Goal: Answer question/provide support

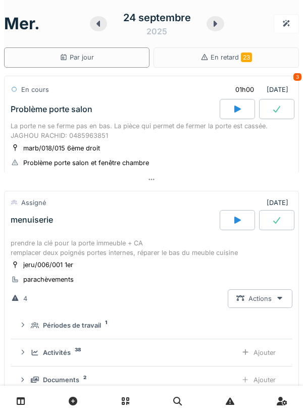
scroll to position [192, 0]
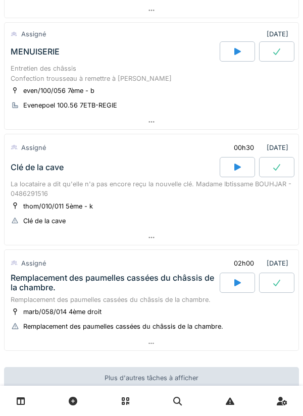
scroll to position [273, 0]
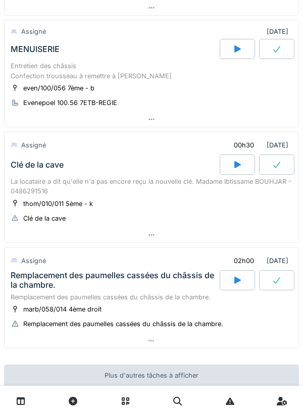
click at [51, 187] on div "La locataire a dit qu'elle n'a pas encore reçu la nouvelle clé. Madame Ibtissam…" at bounding box center [152, 186] width 282 height 19
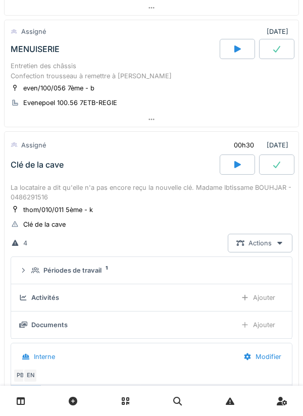
scroll to position [364, 0]
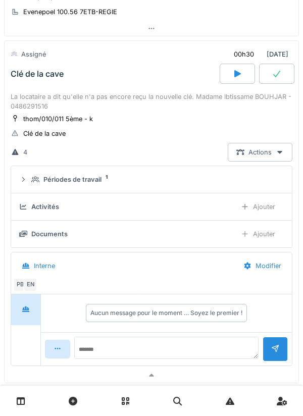
click at [44, 104] on div "La locataire a dit qu'elle n'a pas encore reçu la nouvelle clé. Madame Ibtissam…" at bounding box center [152, 101] width 282 height 19
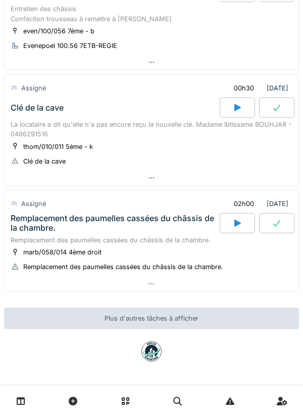
click at [45, 229] on div "Remplacement des paumelles cassées du châssis de la chambre." at bounding box center [114, 223] width 207 height 19
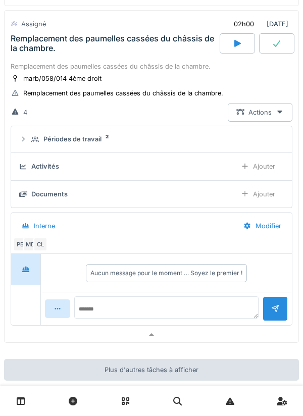
scroll to position [503, 0]
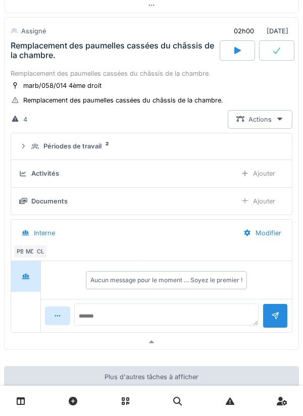
click at [30, 254] on div "MD" at bounding box center [30, 251] width 14 height 14
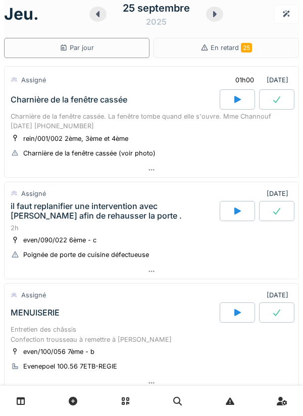
scroll to position [0, 0]
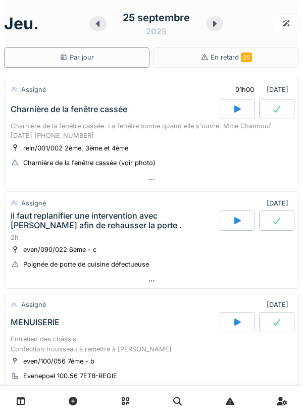
click at [142, 130] on div "Charnière de la fenêtre cassée. La fenêtre tombe quand elle s'ouvre. Mme Channo…" at bounding box center [152, 130] width 282 height 19
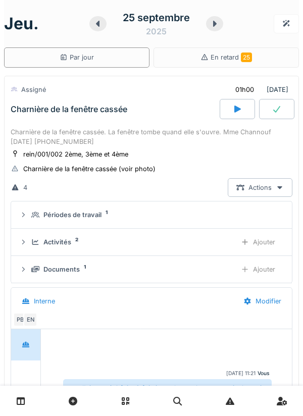
scroll to position [35, 0]
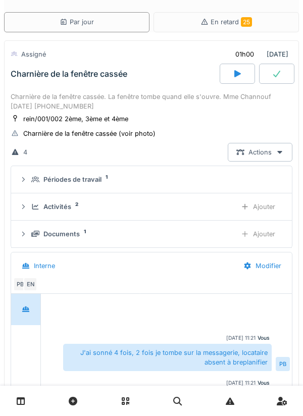
click at [114, 242] on div "Documents 1 Ajouter" at bounding box center [151, 234] width 264 height 19
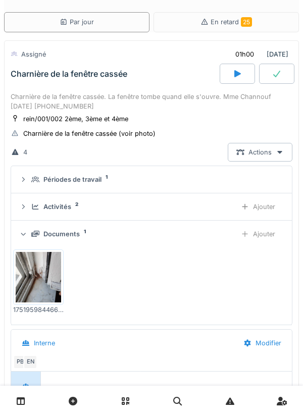
click at [56, 270] on img at bounding box center [38, 277] width 45 height 50
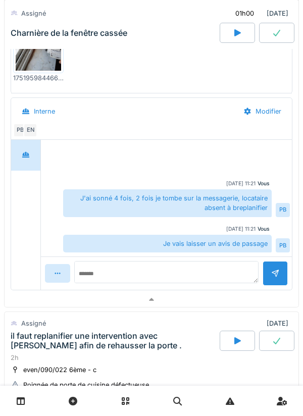
scroll to position [270, 0]
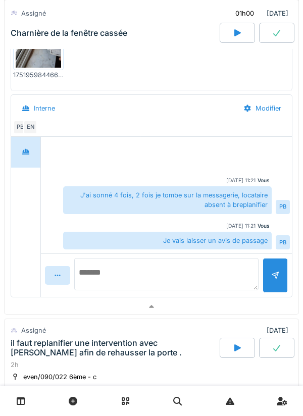
click at [137, 271] on textarea at bounding box center [166, 274] width 184 height 32
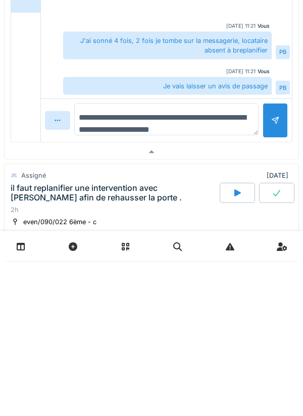
type textarea "**********"
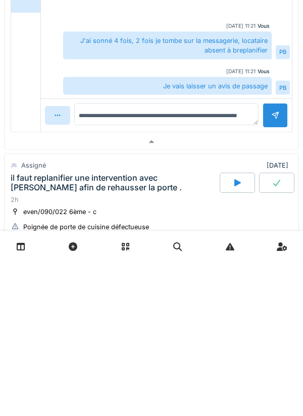
click at [271, 272] on div at bounding box center [275, 270] width 8 height 10
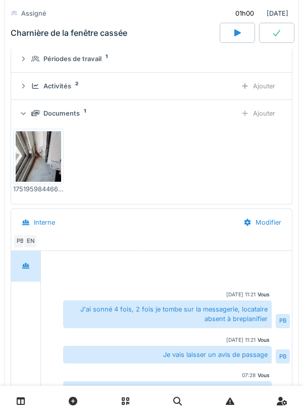
scroll to position [154, 0]
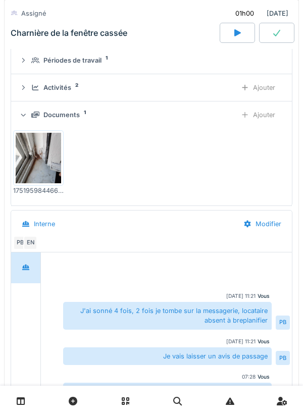
click at [33, 161] on img at bounding box center [38, 158] width 45 height 50
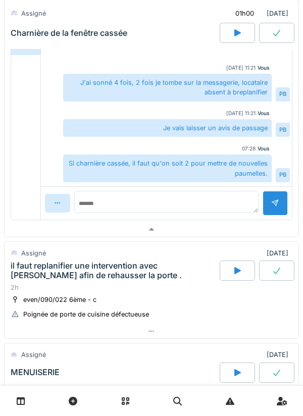
scroll to position [384, 0]
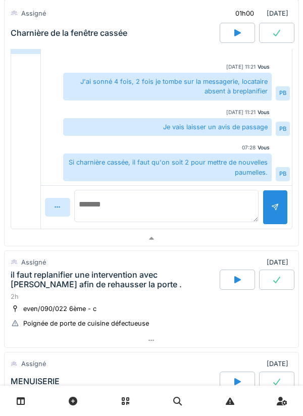
click at [179, 203] on textarea at bounding box center [166, 206] width 184 height 32
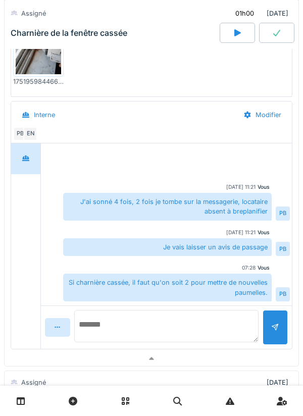
scroll to position [264, 0]
click at [183, 322] on textarea at bounding box center [166, 325] width 184 height 32
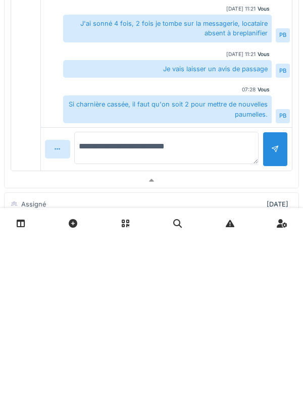
type textarea "**********"
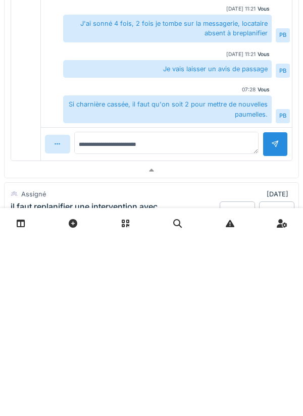
click at [271, 327] on div at bounding box center [275, 322] width 8 height 10
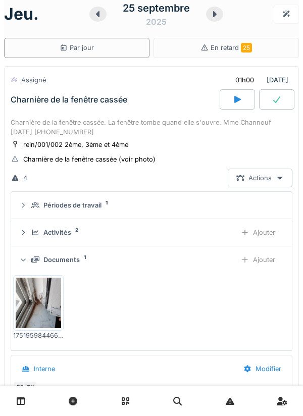
scroll to position [3, 0]
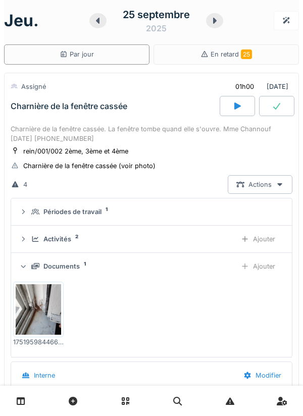
click at [158, 135] on div "Charnière de la fenêtre cassée. La fenêtre tombe quand elle s'ouvre. Mme Channo…" at bounding box center [152, 133] width 282 height 19
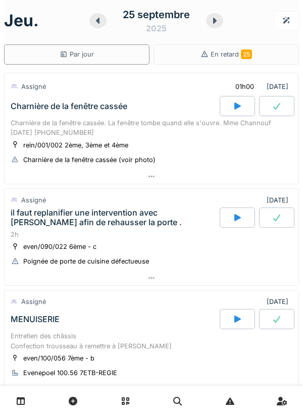
click at [171, 237] on div "2h" at bounding box center [152, 235] width 282 height 10
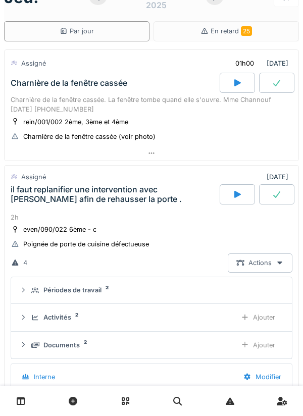
scroll to position [24, 0]
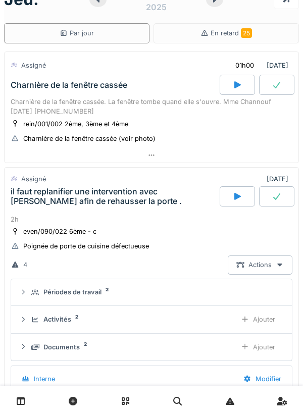
click at [147, 203] on div "il faut replanifier une intervention avec Paul afin de rehausser la porte ." at bounding box center [114, 196] width 207 height 19
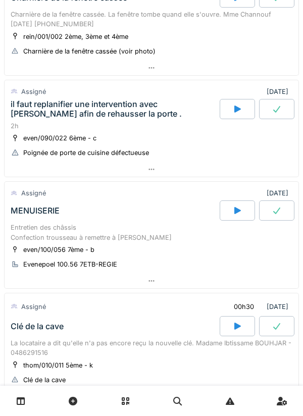
scroll to position [112, 0]
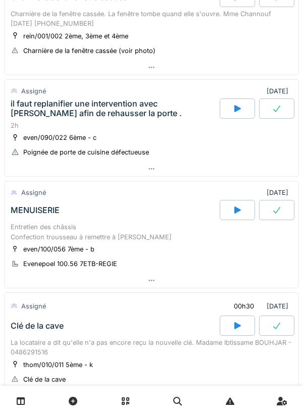
click at [163, 231] on div "Entretien des châssis Confection trousseau à remettre à Jan" at bounding box center [152, 231] width 282 height 19
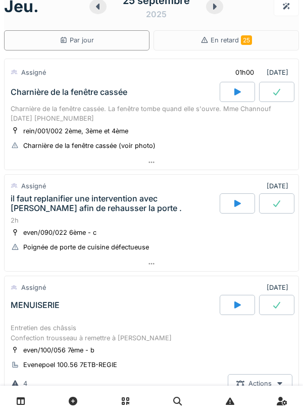
scroll to position [0, 0]
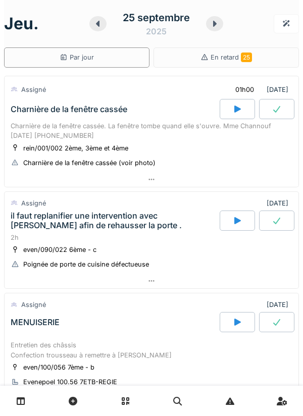
click at [232, 103] on div at bounding box center [237, 109] width 35 height 20
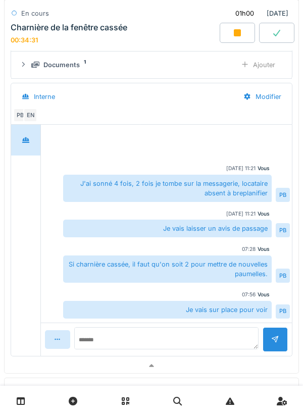
scroll to position [212, 0]
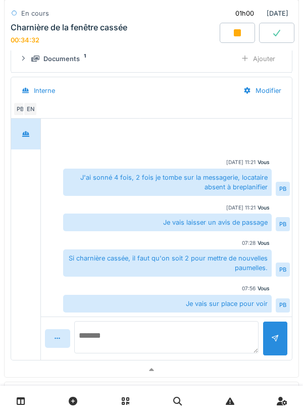
click at [179, 331] on textarea at bounding box center [166, 337] width 184 height 32
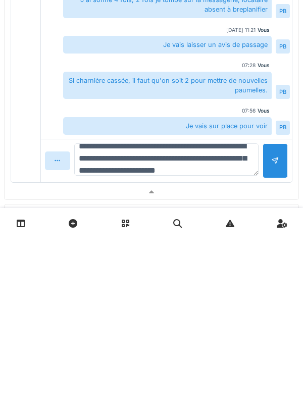
scroll to position [24, 0]
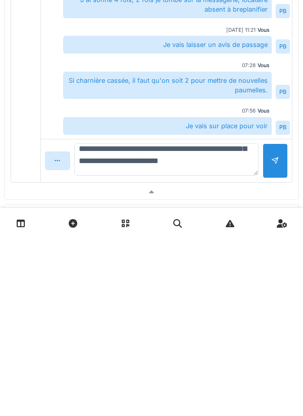
type textarea "**********"
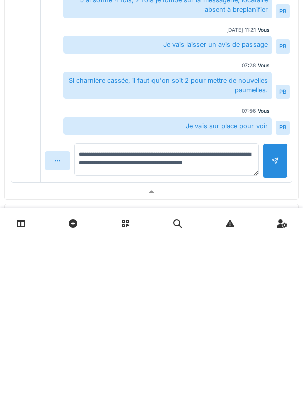
click at [271, 349] on div at bounding box center [274, 338] width 25 height 35
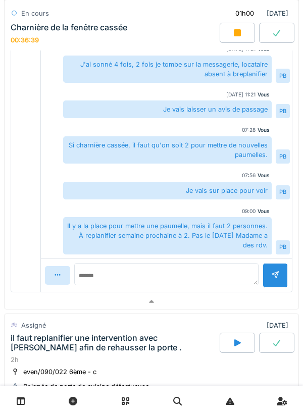
scroll to position [326, 0]
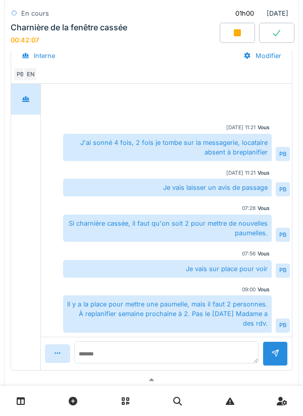
click at [244, 37] on div at bounding box center [237, 33] width 35 height 20
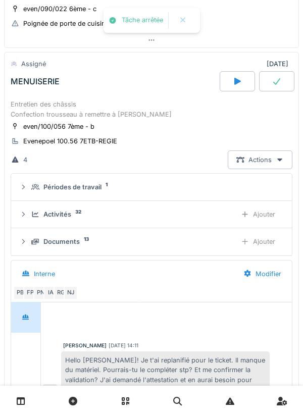
scroll to position [240, 0]
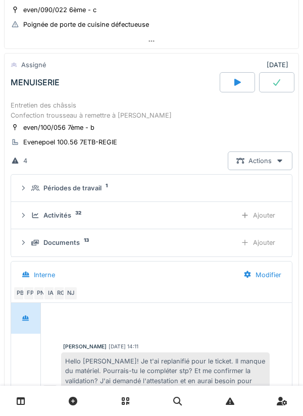
click at [165, 102] on div "Entretien des châssis Confection trousseau à remettre à Jan" at bounding box center [152, 109] width 282 height 19
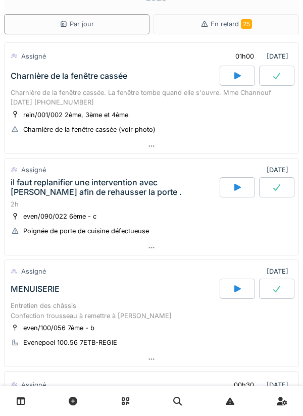
scroll to position [72, 0]
